Goal: Find contact information: Find contact information

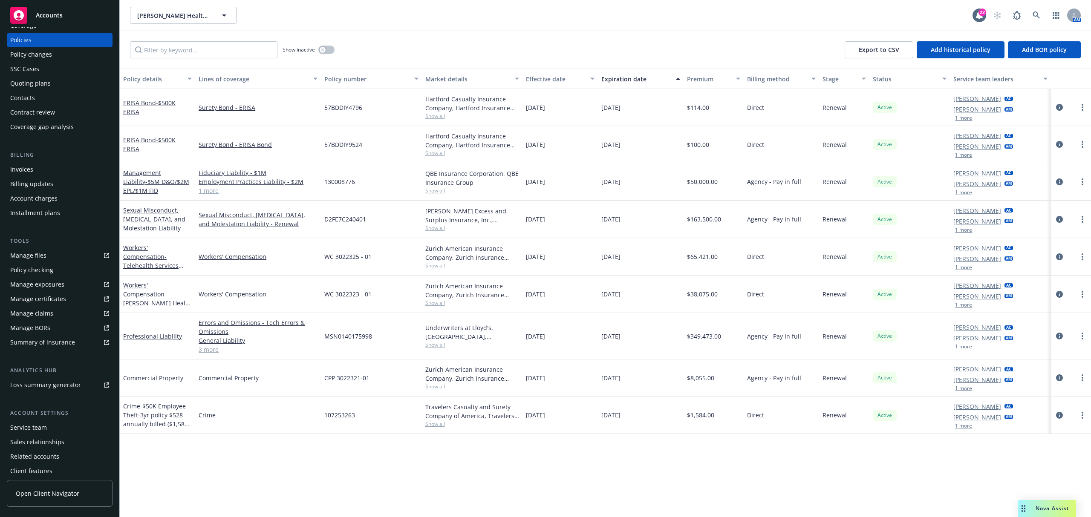
scroll to position [52, 0]
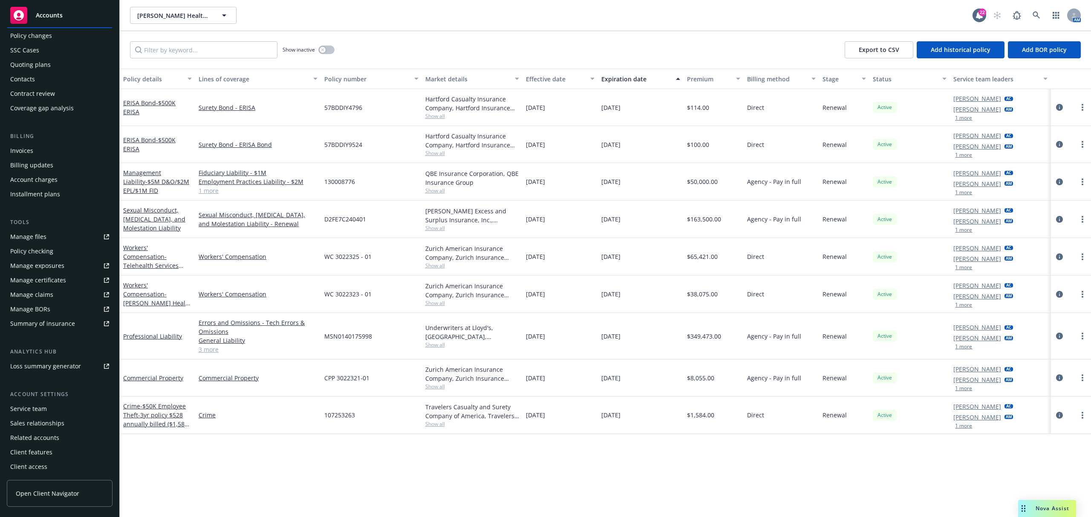
click at [28, 406] on div "Service team" at bounding box center [28, 409] width 37 height 14
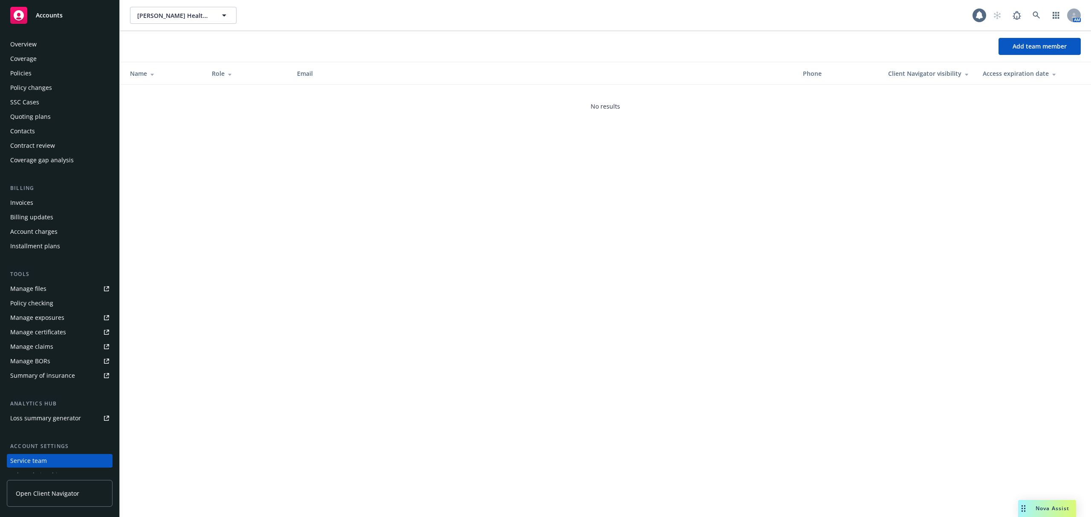
scroll to position [52, 0]
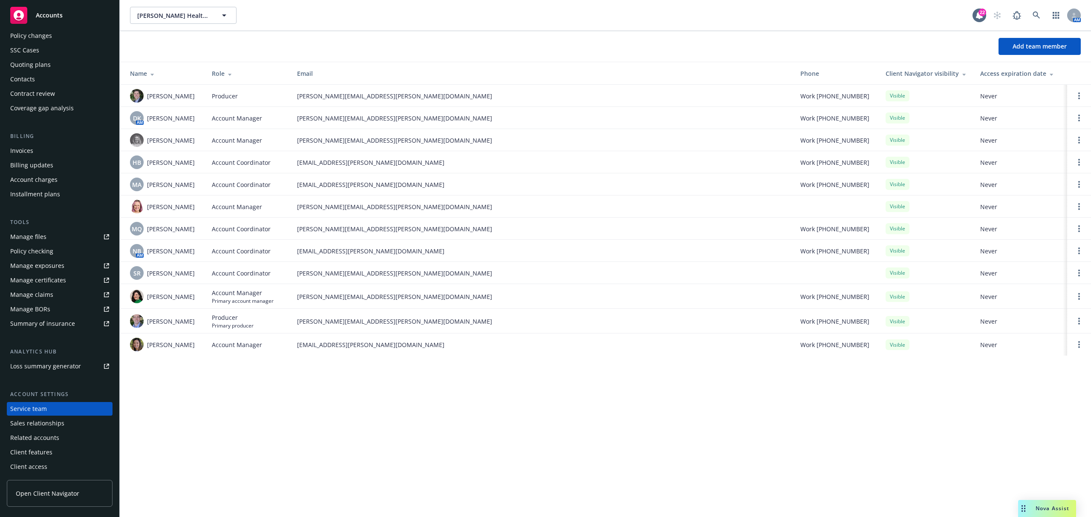
click at [232, 75] on div "Role" at bounding box center [248, 73] width 72 height 9
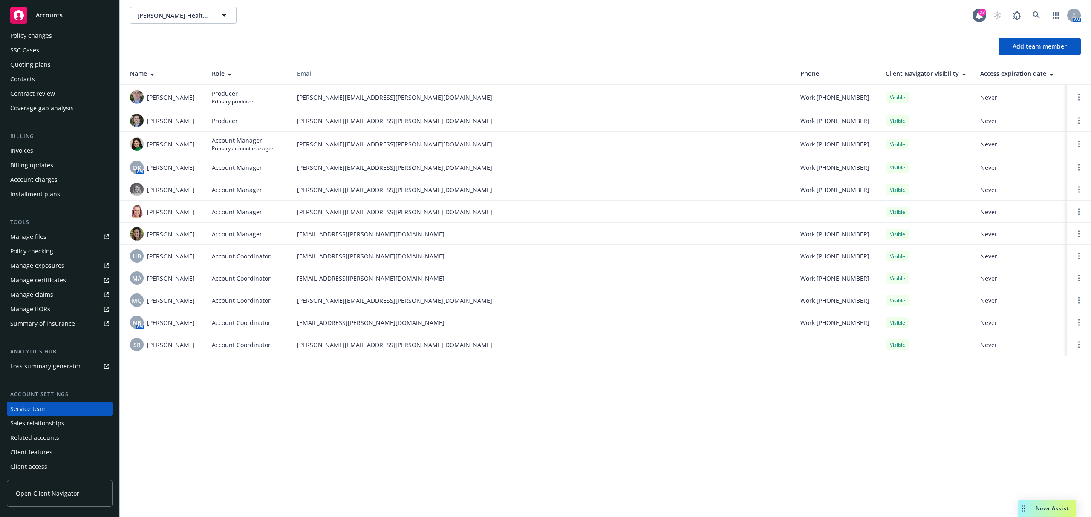
click at [337, 347] on span "[PERSON_NAME][EMAIL_ADDRESS][PERSON_NAME][DOMAIN_NAME]" at bounding box center [542, 344] width 490 height 9
copy span "[PERSON_NAME][EMAIL_ADDRESS][PERSON_NAME][DOMAIN_NAME]"
click at [254, 400] on div "[PERSON_NAME] Health, Inc. [PERSON_NAME] Health, Inc. 22 AM Add team member Nam…" at bounding box center [605, 258] width 971 height 517
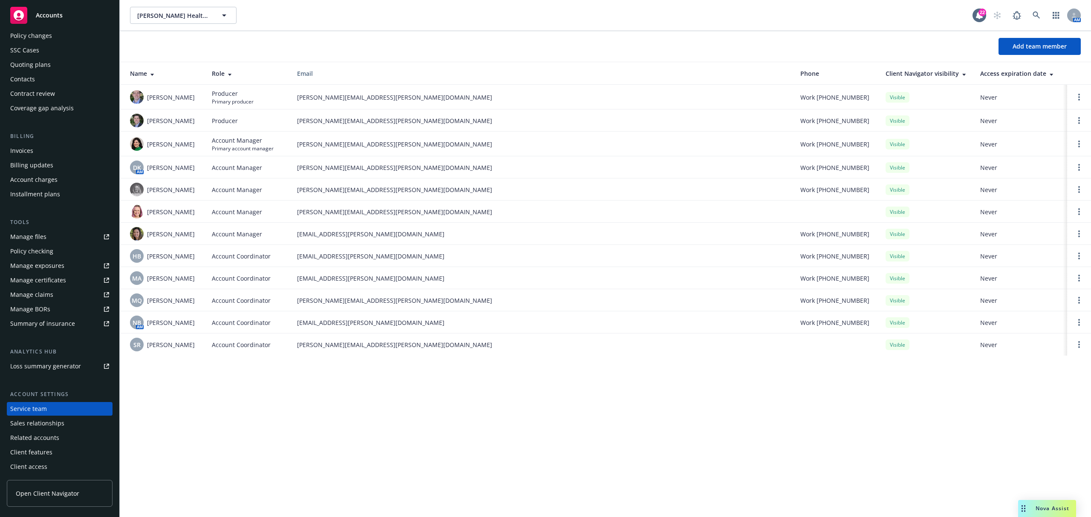
click at [346, 349] on span "[PERSON_NAME][EMAIL_ADDRESS][PERSON_NAME][DOMAIN_NAME]" at bounding box center [542, 344] width 490 height 9
click at [346, 350] on td "[PERSON_NAME][EMAIL_ADDRESS][PERSON_NAME][DOMAIN_NAME]" at bounding box center [541, 345] width 503 height 22
copy span "[PERSON_NAME][EMAIL_ADDRESS][PERSON_NAME][DOMAIN_NAME]"
